Goal: Task Accomplishment & Management: Manage account settings

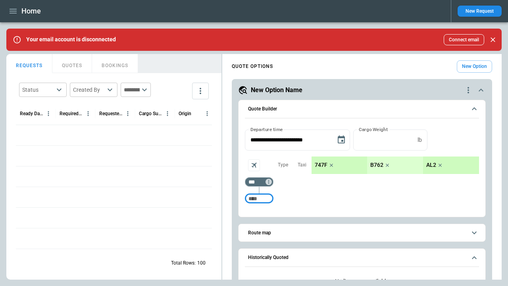
click at [469, 90] on icon "quote-option-actions" at bounding box center [469, 90] width 2 height 6
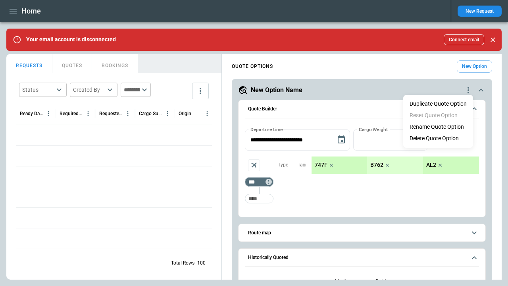
click at [439, 139] on li "Delete Quote Option" at bounding box center [439, 139] width 70 height 12
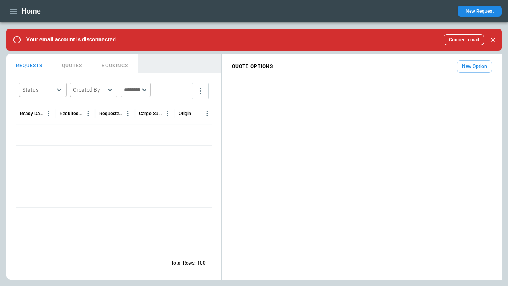
click at [480, 11] on button "New Request" at bounding box center [480, 11] width 44 height 11
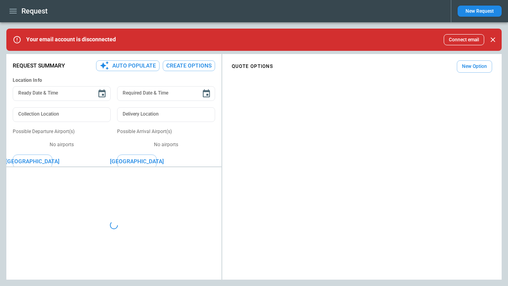
type textarea "*"
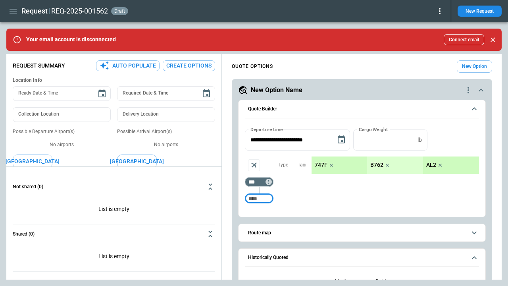
type textarea "**********"
type textarea "*"
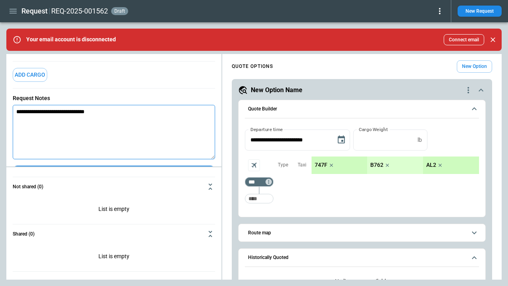
type textarea "**********"
click at [114, 166] on button "Save Changes" at bounding box center [114, 174] width 203 height 16
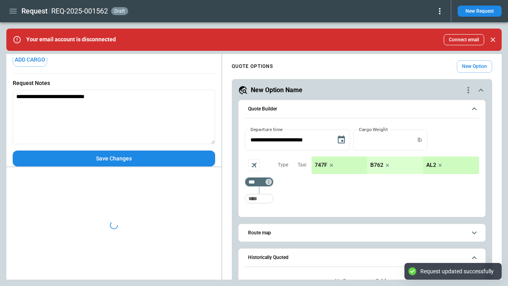
type textarea "*"
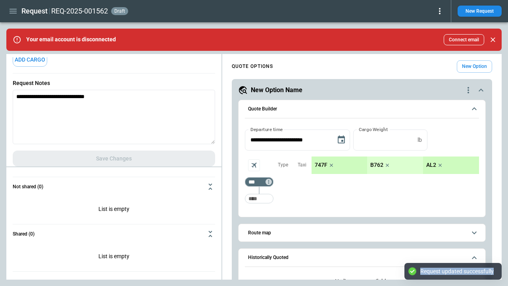
drag, startPoint x: 421, startPoint y: 273, endPoint x: 497, endPoint y: 274, distance: 76.3
click at [497, 274] on div "Request updated successfully" at bounding box center [453, 271] width 97 height 17
copy div "Request updated successfully"
